Goal: Information Seeking & Learning: Learn about a topic

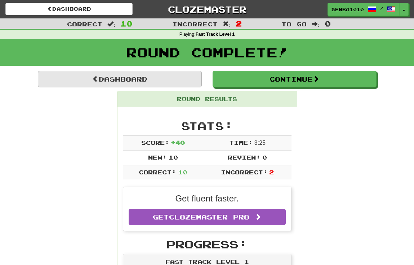
click at [172, 71] on link "Dashboard" at bounding box center [120, 79] width 164 height 17
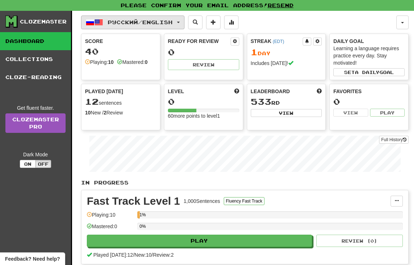
click at [185, 25] on button "Русский / English" at bounding box center [132, 23] width 103 height 14
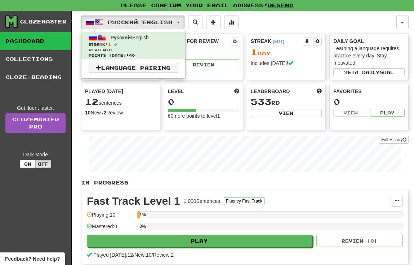
click at [106, 69] on link "Language Pairing" at bounding box center [133, 68] width 89 height 10
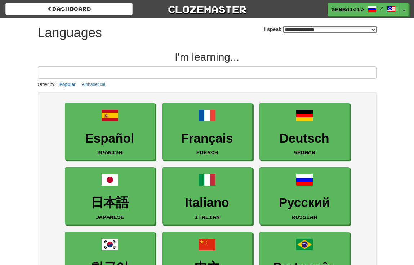
select select "*******"
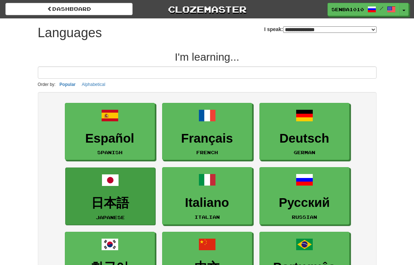
click at [134, 191] on link "日本語 Japanese" at bounding box center [110, 195] width 90 height 57
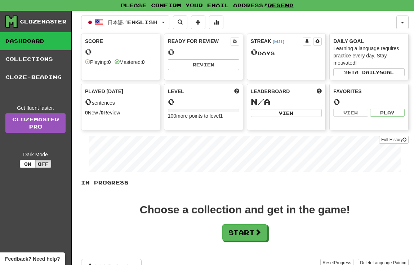
click at [149, 29] on div "日本語 / English Русский / English Streak: 1 Review: 0 Points today: 40 日本語 / Engl…" at bounding box center [245, 152] width 328 height 282
click at [149, 25] on span "日本語 / English" at bounding box center [133, 22] width 50 height 6
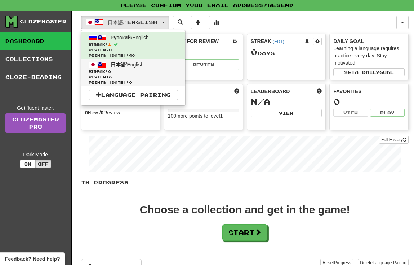
click at [154, 72] on span "Streak: 0" at bounding box center [133, 71] width 89 height 5
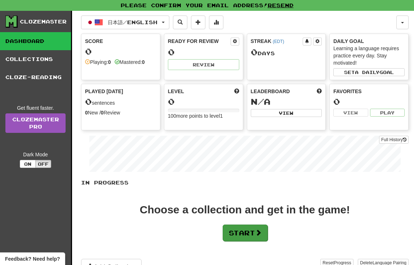
click at [243, 236] on button "Start" at bounding box center [245, 232] width 45 height 17
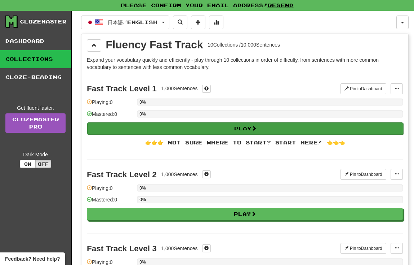
click at [264, 131] on button "Play" at bounding box center [245, 128] width 316 height 12
select select "**"
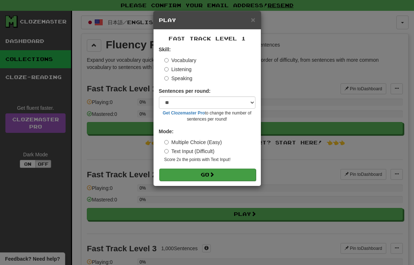
click at [237, 170] on button "Go" at bounding box center [207, 174] width 97 height 12
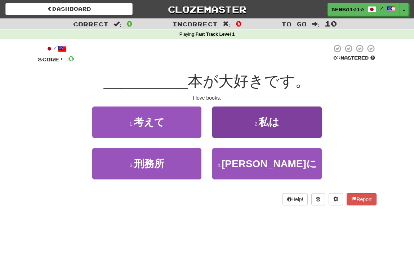
click at [278, 124] on span "私は" at bounding box center [269, 121] width 21 height 11
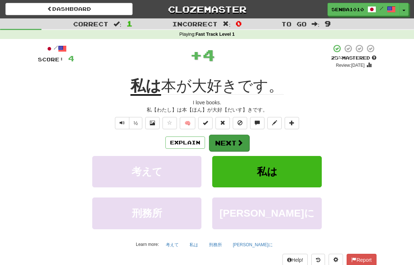
click at [246, 141] on button "Next" at bounding box center [229, 142] width 40 height 17
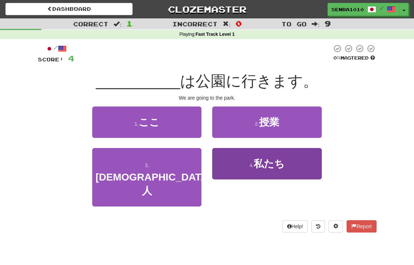
click at [237, 160] on button "4 . 私たち" at bounding box center [266, 163] width 109 height 31
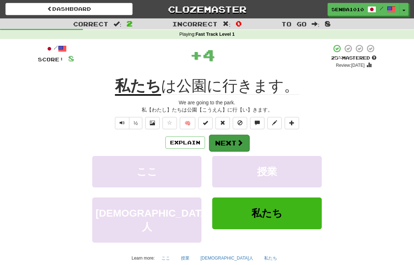
click at [227, 146] on button "Next" at bounding box center [229, 142] width 40 height 17
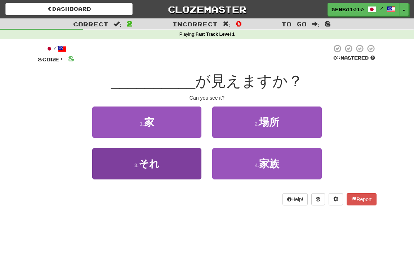
click at [188, 161] on button "3 . それ" at bounding box center [146, 163] width 109 height 31
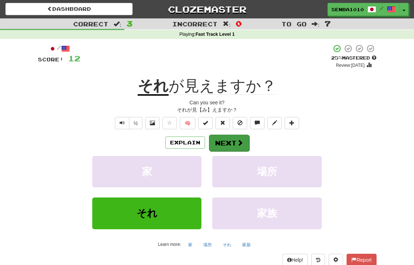
click at [231, 141] on button "Next" at bounding box center [229, 142] width 40 height 17
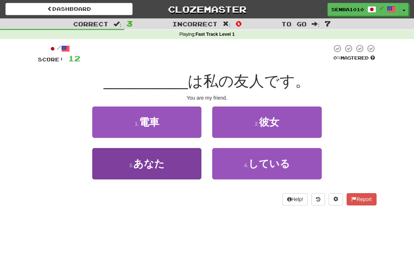
click at [191, 155] on button "3 . あなた" at bounding box center [146, 163] width 109 height 31
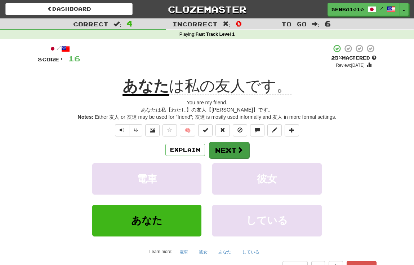
click at [217, 148] on button "Next" at bounding box center [229, 150] width 40 height 17
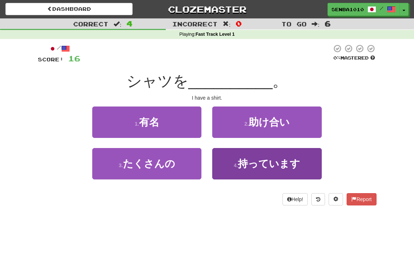
click at [278, 164] on span "持っています" at bounding box center [269, 163] width 62 height 11
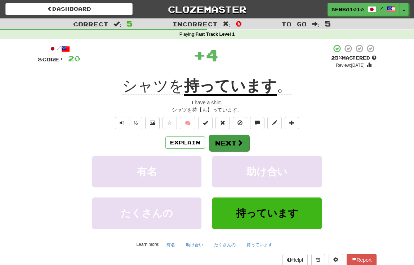
click at [244, 145] on button "Next" at bounding box center [229, 142] width 40 height 17
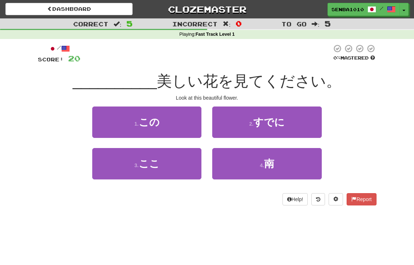
drag, startPoint x: 189, startPoint y: 131, endPoint x: 196, endPoint y: 78, distance: 53.0
click at [196, 78] on div "/ Score: 20 0 % Mastered __________ 美しい花を見てください。 Look at this beautiful flower.…" at bounding box center [207, 124] width 339 height 161
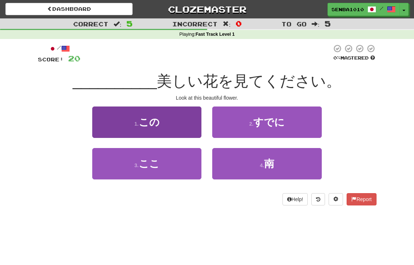
click at [183, 120] on button "1 . この" at bounding box center [146, 121] width 109 height 31
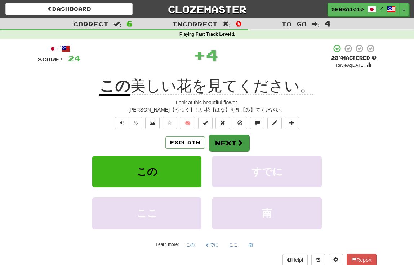
click at [229, 148] on button "Next" at bounding box center [229, 142] width 40 height 17
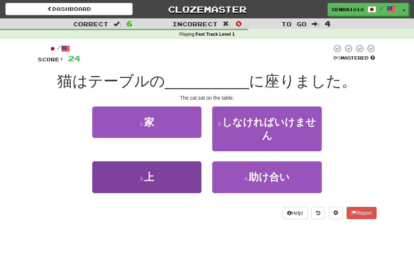
click at [188, 176] on button "3 . 上" at bounding box center [146, 176] width 109 height 31
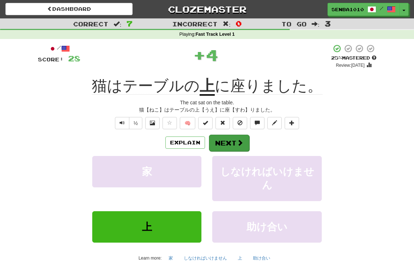
click at [227, 141] on button "Next" at bounding box center [229, 142] width 40 height 17
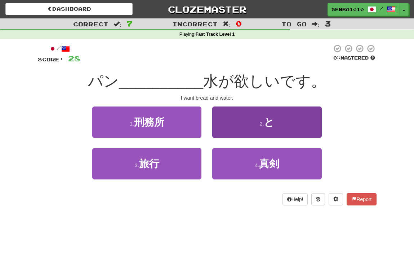
click at [253, 124] on button "2 . と" at bounding box center [266, 121] width 109 height 31
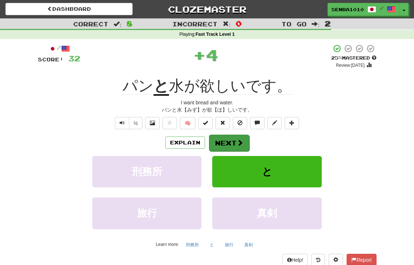
click at [227, 144] on button "Next" at bounding box center [229, 142] width 40 height 17
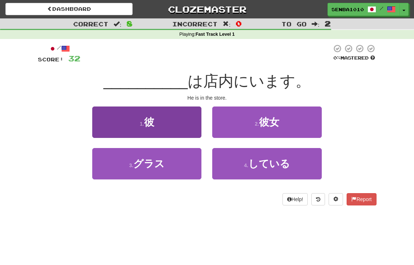
click at [176, 128] on button "1 . 彼" at bounding box center [146, 121] width 109 height 31
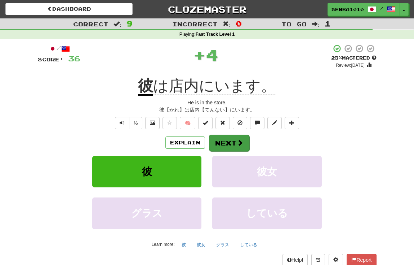
click at [232, 147] on button "Next" at bounding box center [229, 142] width 40 height 17
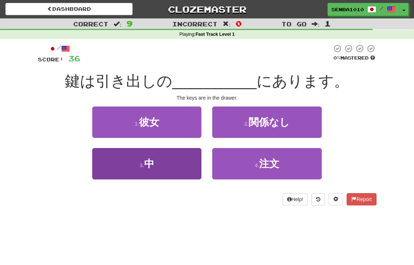
click at [175, 165] on button "3 . 中" at bounding box center [146, 163] width 109 height 31
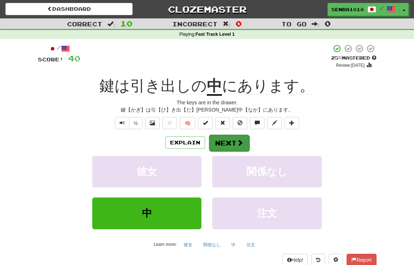
click at [218, 149] on button "Next" at bounding box center [229, 142] width 40 height 17
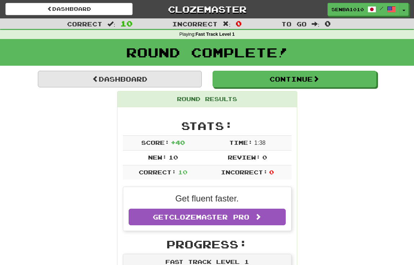
click at [151, 76] on link "Dashboard" at bounding box center [120, 79] width 164 height 17
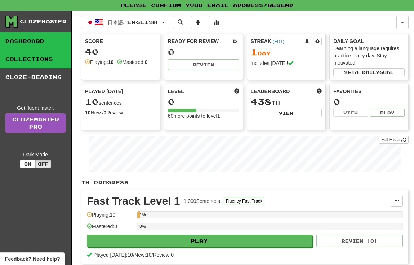
click at [57, 57] on link "Collections" at bounding box center [35, 59] width 71 height 18
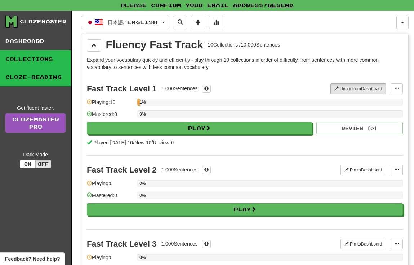
click at [57, 75] on link "Cloze-Reading" at bounding box center [35, 77] width 71 height 18
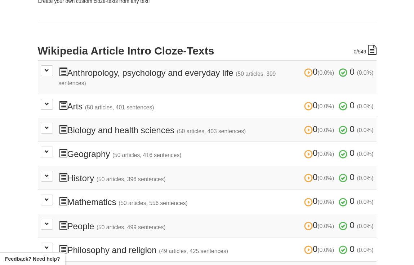
scroll to position [180, 0]
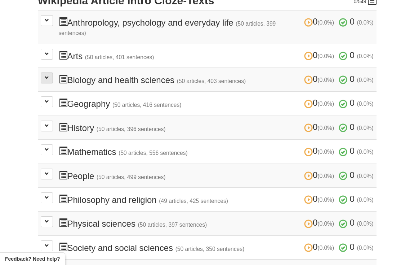
click at [49, 80] on button at bounding box center [47, 77] width 12 height 11
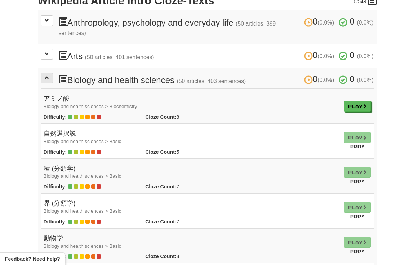
click at [47, 77] on span at bounding box center [47, 77] width 4 height 4
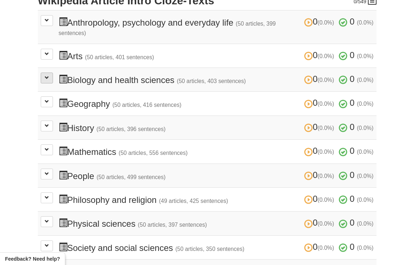
click at [46, 80] on button at bounding box center [47, 77] width 12 height 11
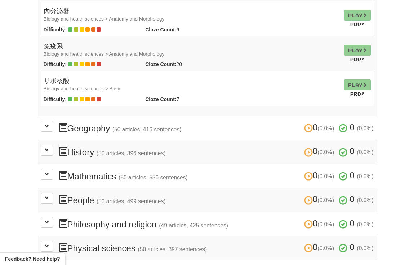
scroll to position [1979, 0]
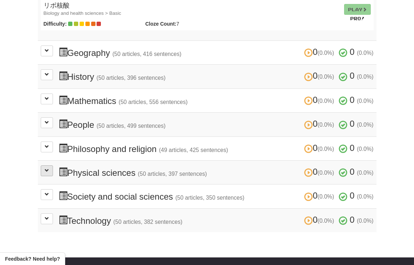
click at [50, 165] on button at bounding box center [47, 170] width 12 height 11
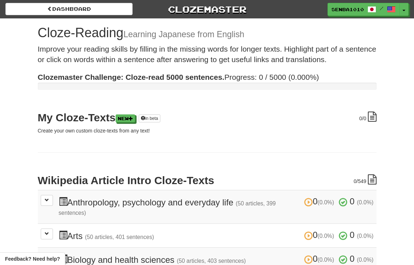
scroll to position [0, 0]
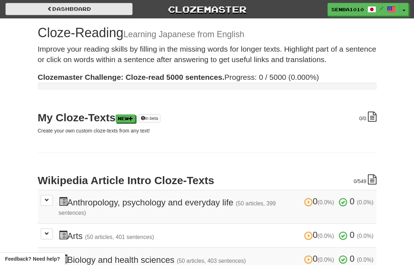
click at [92, 6] on link "Dashboard" at bounding box center [68, 9] width 127 height 12
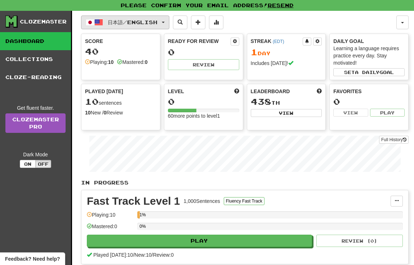
click at [119, 21] on span "日本語 / English" at bounding box center [133, 22] width 50 height 6
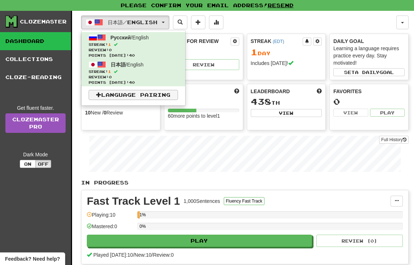
click at [131, 93] on link "Language Pairing" at bounding box center [133, 95] width 89 height 10
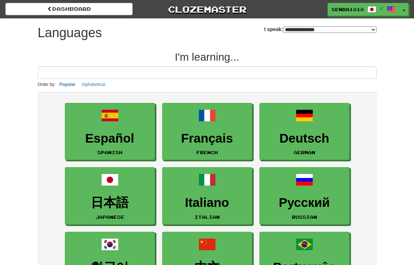
select select "*******"
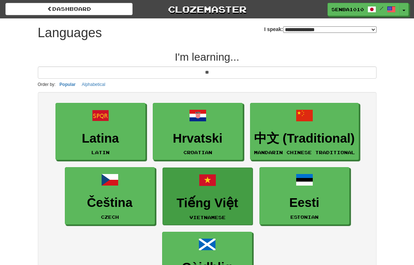
type input "**"
click at [199, 202] on h3 "Tiếng Việt" at bounding box center [208, 203] width 82 height 14
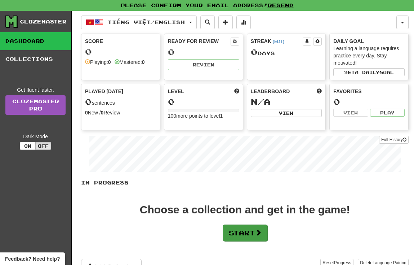
click at [250, 233] on button "Start" at bounding box center [245, 232] width 45 height 17
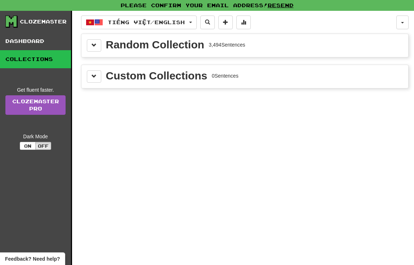
click at [170, 44] on div "Random Collection" at bounding box center [155, 44] width 98 height 11
click at [102, 45] on div "Random Collection 3,494 Sentences" at bounding box center [245, 45] width 316 height 12
click at [97, 47] on button at bounding box center [94, 45] width 14 height 12
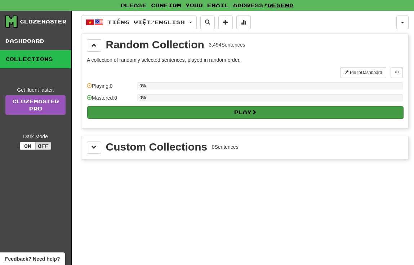
click at [197, 116] on button "Play" at bounding box center [245, 112] width 316 height 12
select select "**"
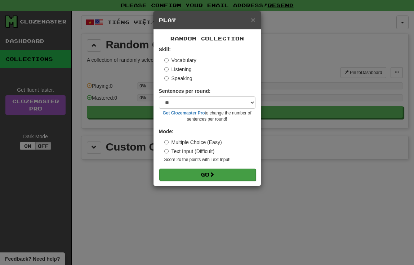
click at [214, 175] on span at bounding box center [211, 174] width 5 height 5
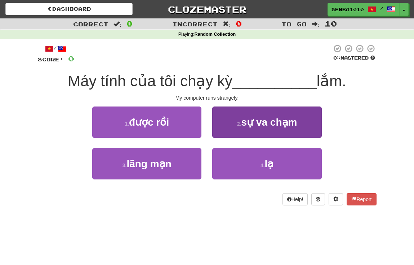
click at [279, 124] on span "sự va chạm" at bounding box center [270, 121] width 56 height 11
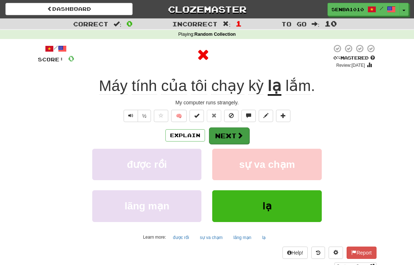
click at [246, 135] on button "Next" at bounding box center [229, 135] width 40 height 17
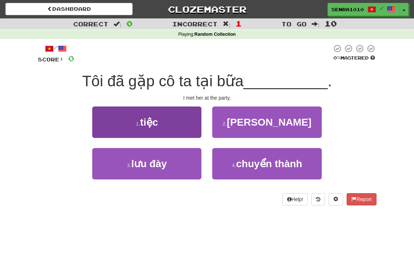
click at [176, 120] on button "1 . tiệc" at bounding box center [146, 121] width 109 height 31
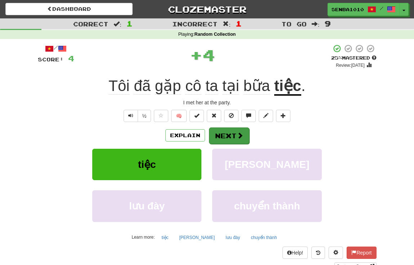
click at [222, 137] on button "Next" at bounding box center [229, 135] width 40 height 17
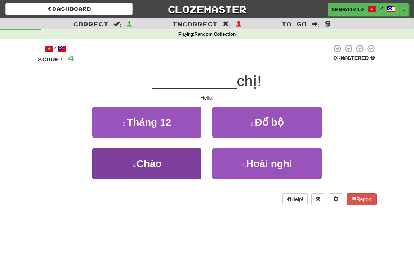
click at [194, 162] on button "3 . Chào" at bounding box center [146, 163] width 109 height 31
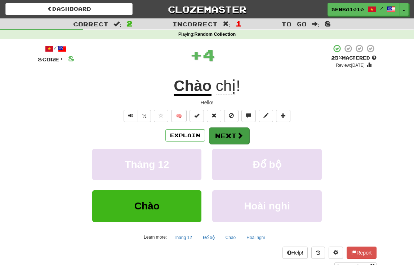
click at [228, 134] on button "Next" at bounding box center [229, 135] width 40 height 17
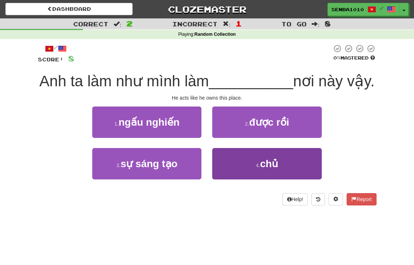
click at [240, 164] on button "4 . chủ" at bounding box center [266, 163] width 109 height 31
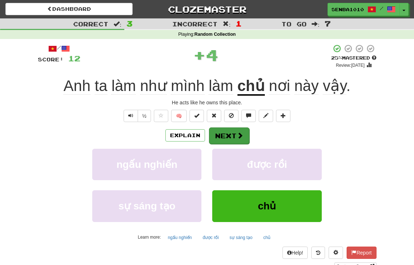
click at [232, 136] on button "Next" at bounding box center [229, 135] width 40 height 17
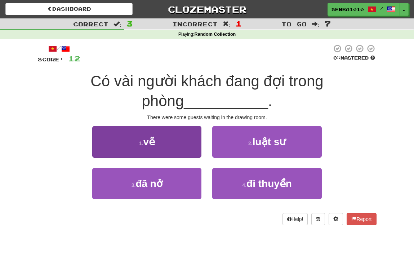
click at [168, 137] on button "1 . vẽ" at bounding box center [146, 141] width 109 height 31
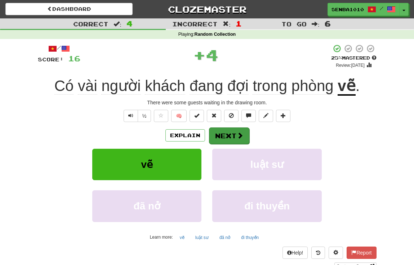
click at [217, 138] on button "Next" at bounding box center [229, 135] width 40 height 17
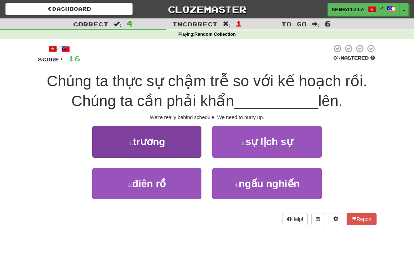
click at [182, 153] on button "1 . trương" at bounding box center [146, 141] width 109 height 31
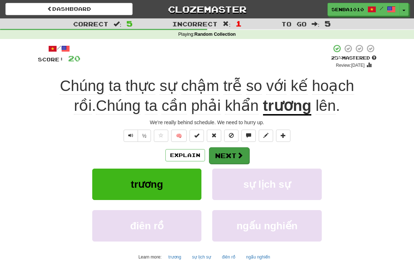
click at [236, 159] on button "Next" at bounding box center [229, 155] width 40 height 17
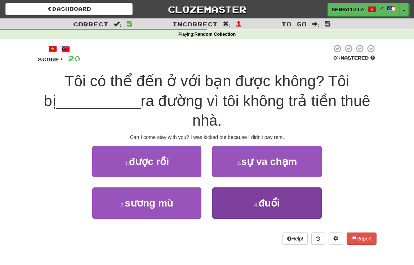
click at [246, 191] on button "4 . đuổi" at bounding box center [266, 202] width 109 height 31
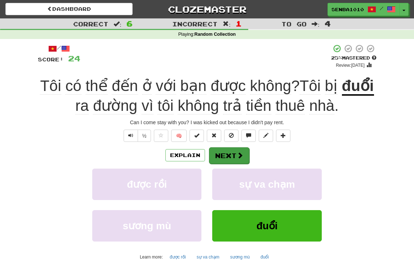
click at [231, 159] on button "Next" at bounding box center [229, 155] width 40 height 17
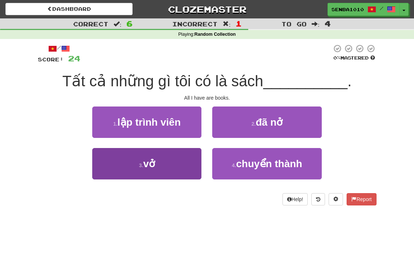
click at [187, 156] on button "3 . vở" at bounding box center [146, 163] width 109 height 31
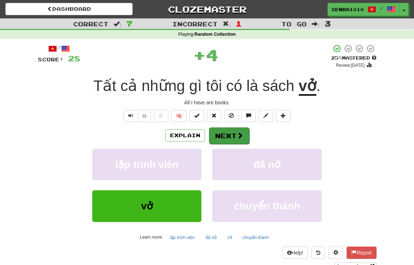
click at [222, 141] on button "Next" at bounding box center [229, 135] width 40 height 17
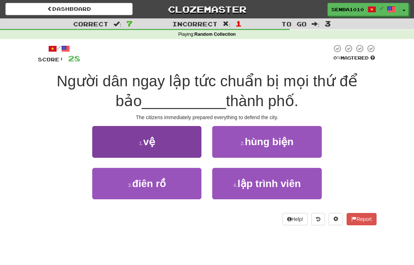
click at [191, 147] on button "1 . vệ" at bounding box center [146, 141] width 109 height 31
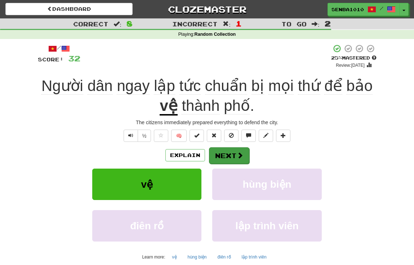
click at [228, 160] on button "Next" at bounding box center [229, 155] width 40 height 17
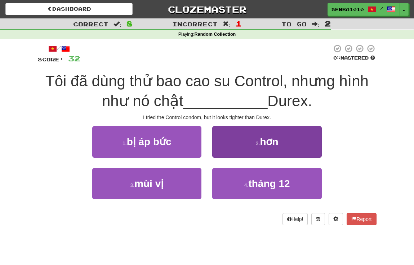
click at [265, 147] on button "2 . hơn" at bounding box center [266, 141] width 109 height 31
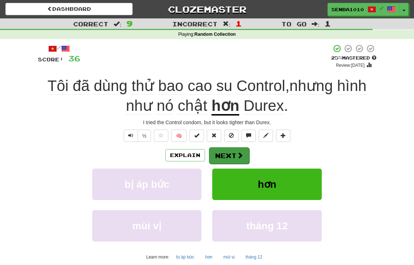
click at [242, 154] on span at bounding box center [240, 155] width 6 height 6
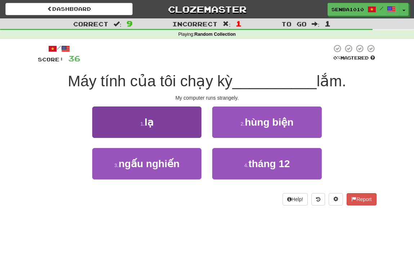
click at [192, 131] on button "1 . lạ" at bounding box center [146, 121] width 109 height 31
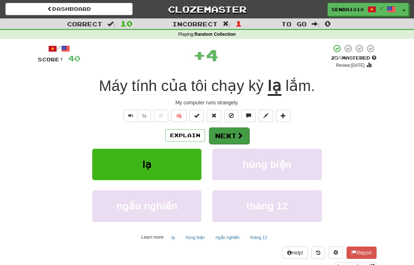
click at [237, 138] on span at bounding box center [240, 135] width 6 height 6
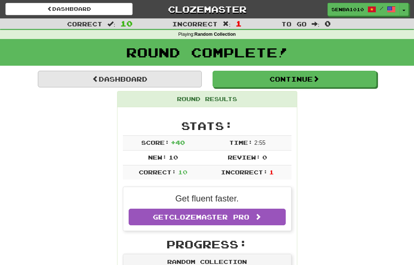
click at [168, 76] on link "Dashboard" at bounding box center [120, 79] width 164 height 17
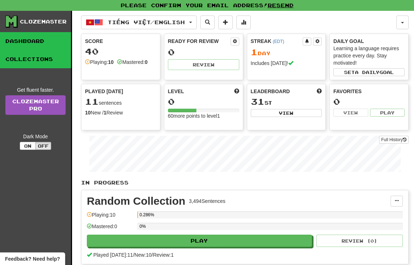
click at [39, 51] on link "Collections" at bounding box center [35, 59] width 71 height 18
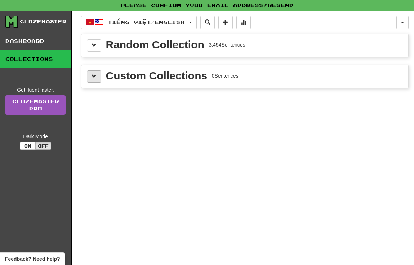
click at [94, 78] on span at bounding box center [94, 76] width 5 height 5
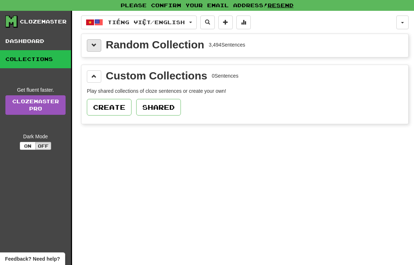
click at [94, 46] on span at bounding box center [94, 45] width 5 height 5
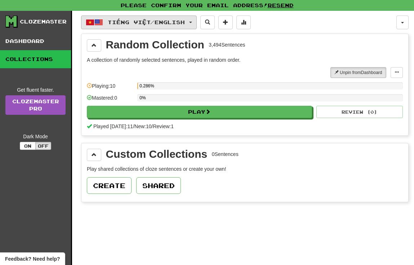
click at [163, 25] on span "Tiếng Việt / English" at bounding box center [146, 22] width 77 height 6
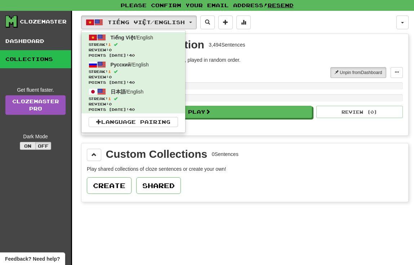
click at [30, 144] on button "On" at bounding box center [28, 146] width 16 height 8
